Goal: Task Accomplishment & Management: Use online tool/utility

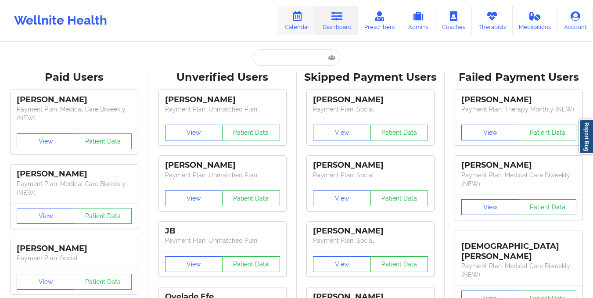
drag, startPoint x: 0, startPoint y: 0, endPoint x: 295, endPoint y: 14, distance: 295.6
click at [295, 14] on icon at bounding box center [296, 16] width 11 height 10
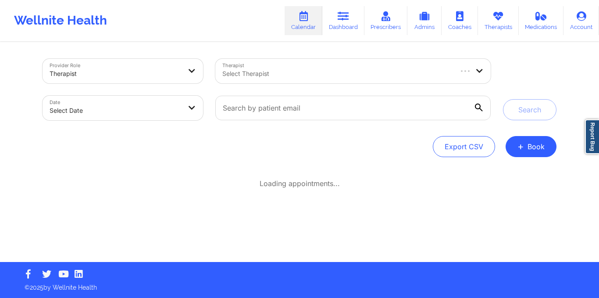
select select "2025-8"
select select "2025-9"
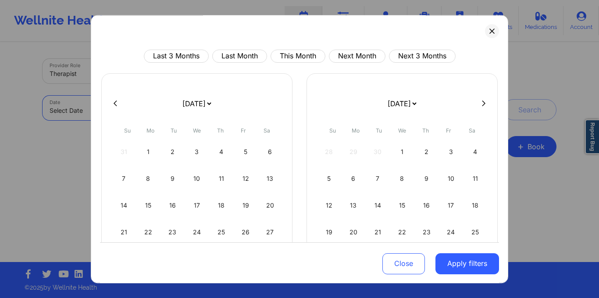
click at [136, 112] on body "Wellnite Health Calendar Dashboard Prescribers Admins Coaches Therapists Medica…" at bounding box center [299, 149] width 599 height 298
select select "2025-8"
select select "2025-9"
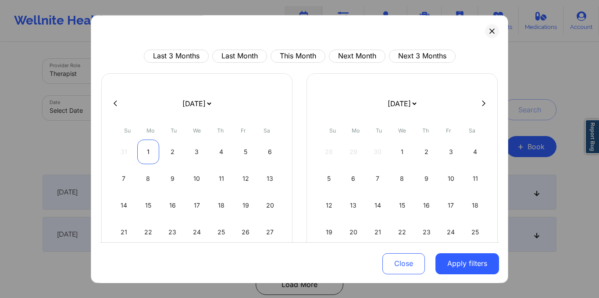
click at [145, 156] on div "1" at bounding box center [148, 151] width 22 height 25
select select "2025-8"
select select "2025-9"
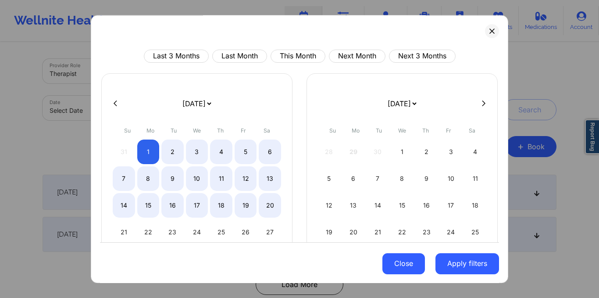
select select "2025-8"
select select "2025-9"
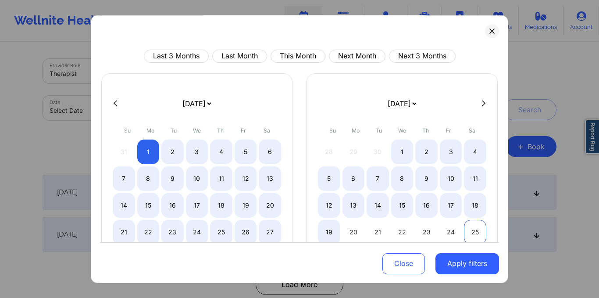
select select "2025-8"
select select "2025-9"
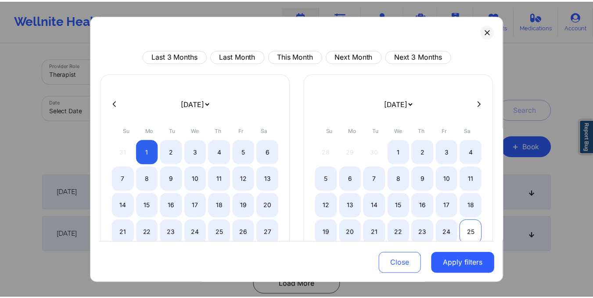
scroll to position [58, 0]
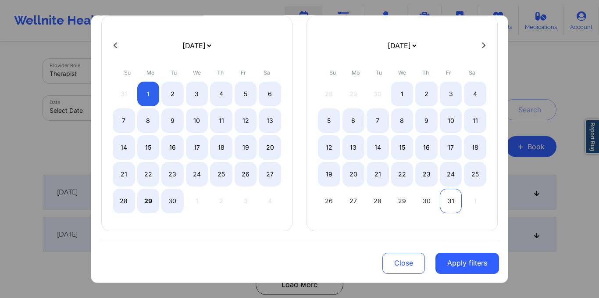
select select "2025-8"
select select "2025-9"
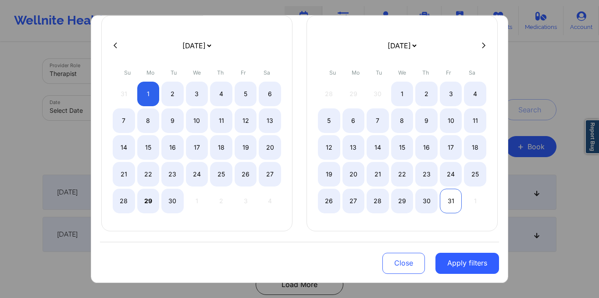
click at [452, 206] on div "31" at bounding box center [451, 201] width 22 height 25
select select "2025-8"
select select "2025-9"
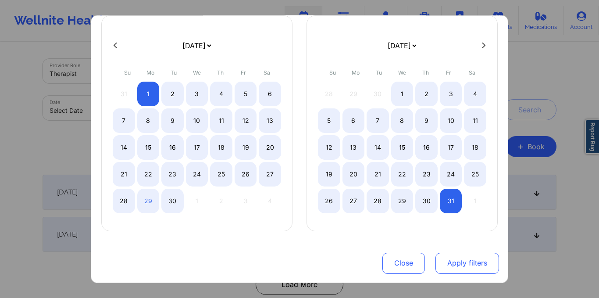
click at [463, 259] on button "Apply filters" at bounding box center [468, 263] width 64 height 21
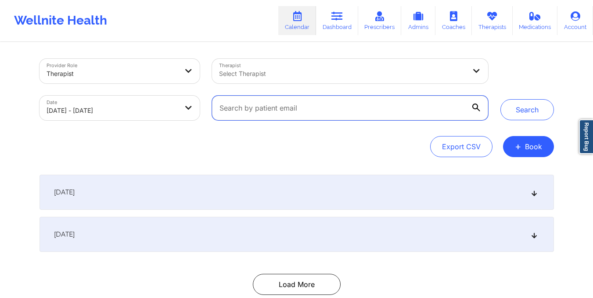
click at [304, 113] on input "text" at bounding box center [349, 108] width 275 height 25
paste input "[EMAIL_ADDRESS][DOMAIN_NAME]"
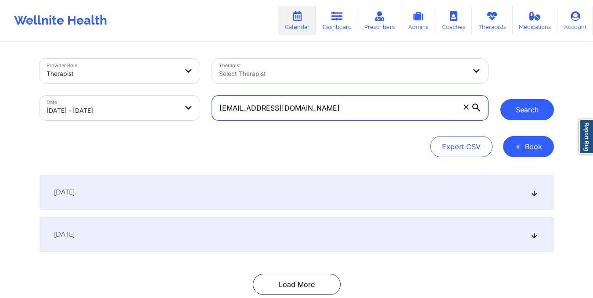
type input "[EMAIL_ADDRESS][DOMAIN_NAME]"
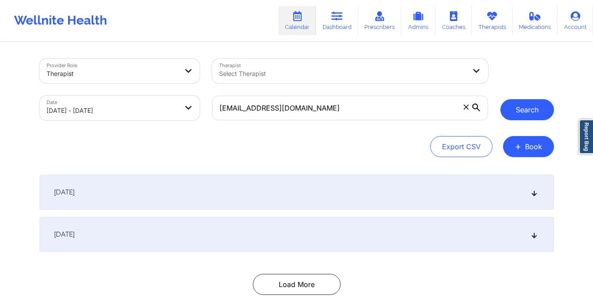
click at [527, 111] on button "Search" at bounding box center [527, 109] width 54 height 21
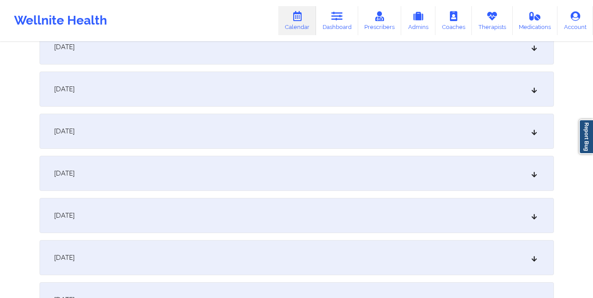
scroll to position [229, 0]
click at [316, 91] on div "[DATE]" at bounding box center [296, 89] width 514 height 35
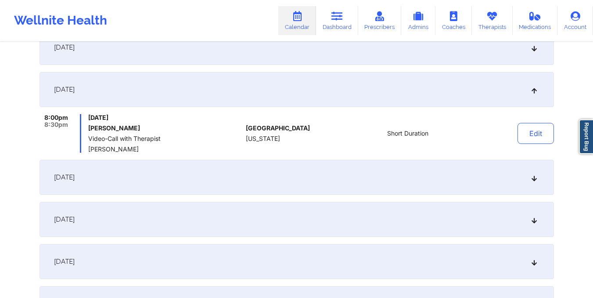
click at [320, 177] on div "[DATE]" at bounding box center [296, 177] width 514 height 35
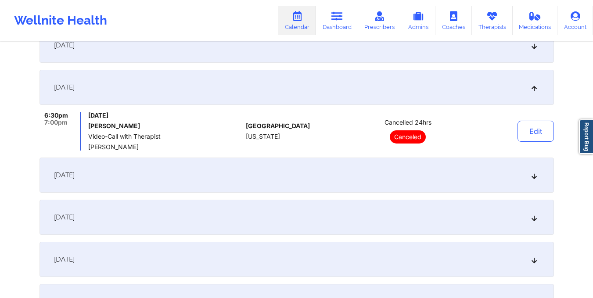
scroll to position [274, 0]
click at [336, 179] on div "[DATE]" at bounding box center [296, 174] width 514 height 35
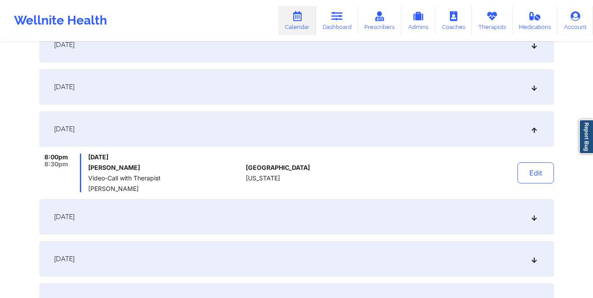
click at [319, 54] on div "[DATE]" at bounding box center [296, 44] width 514 height 35
